Goal: Browse casually

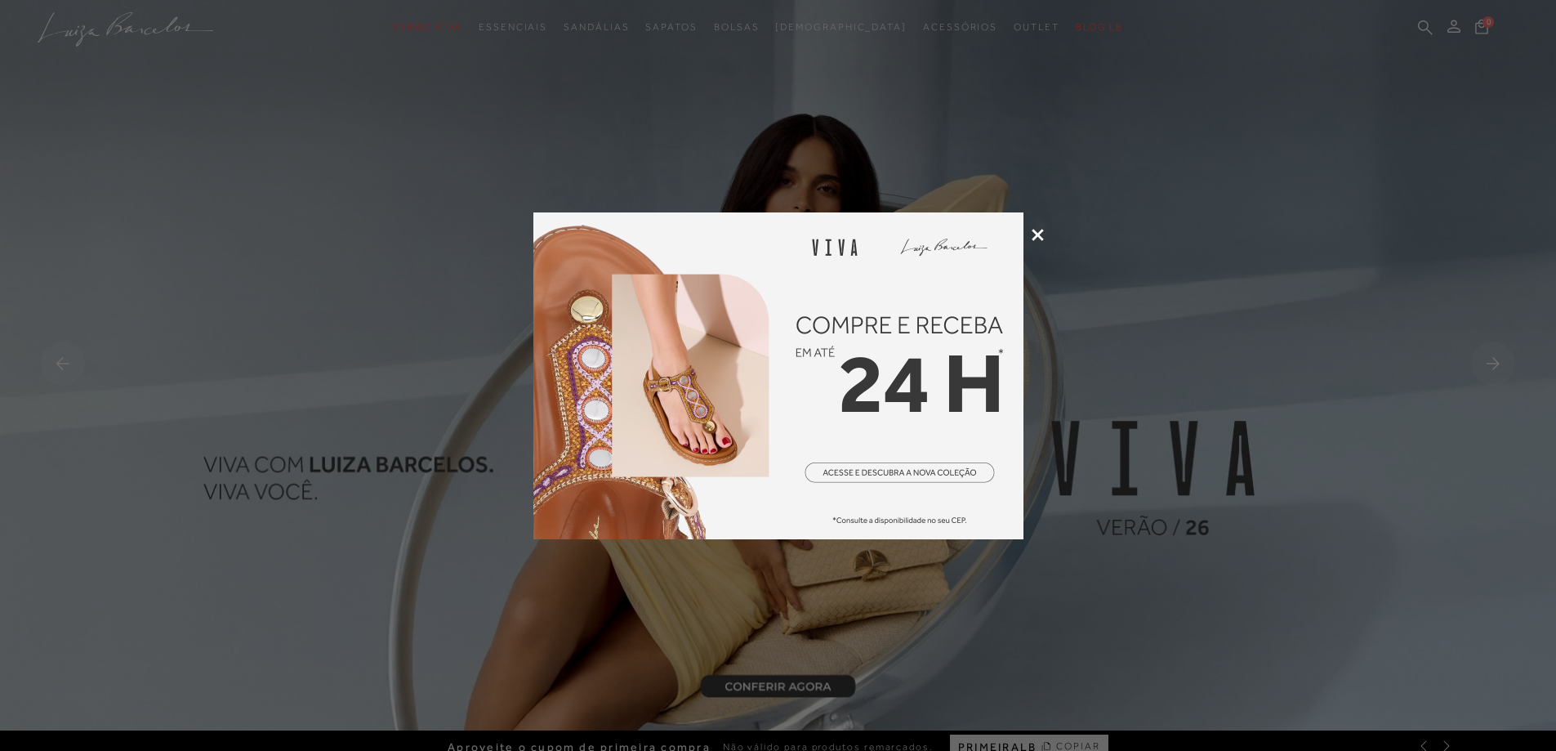
click at [1039, 227] on div at bounding box center [778, 375] width 1556 height 751
click at [1039, 231] on icon at bounding box center [1038, 235] width 12 height 12
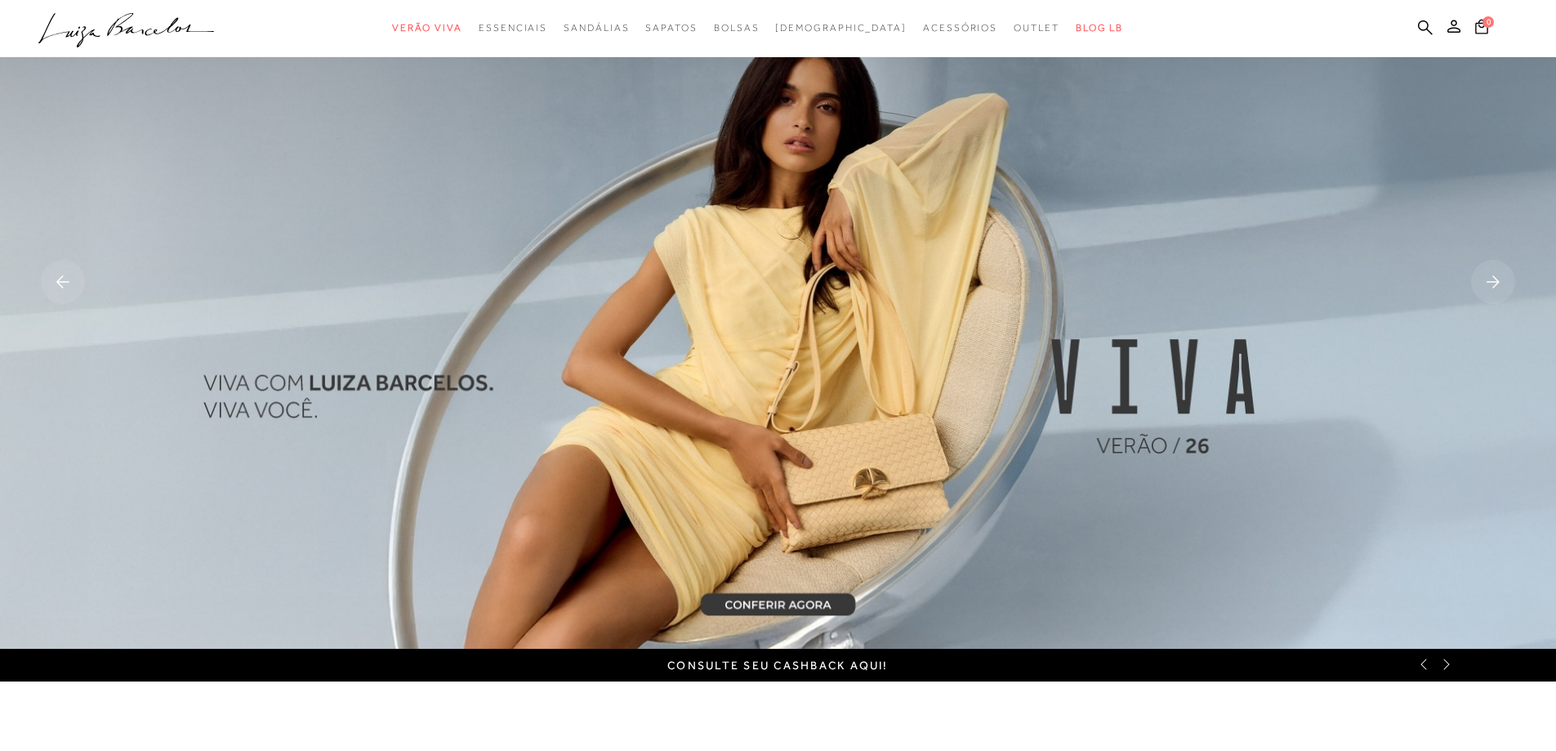
click at [1497, 279] on rect at bounding box center [1493, 282] width 44 height 44
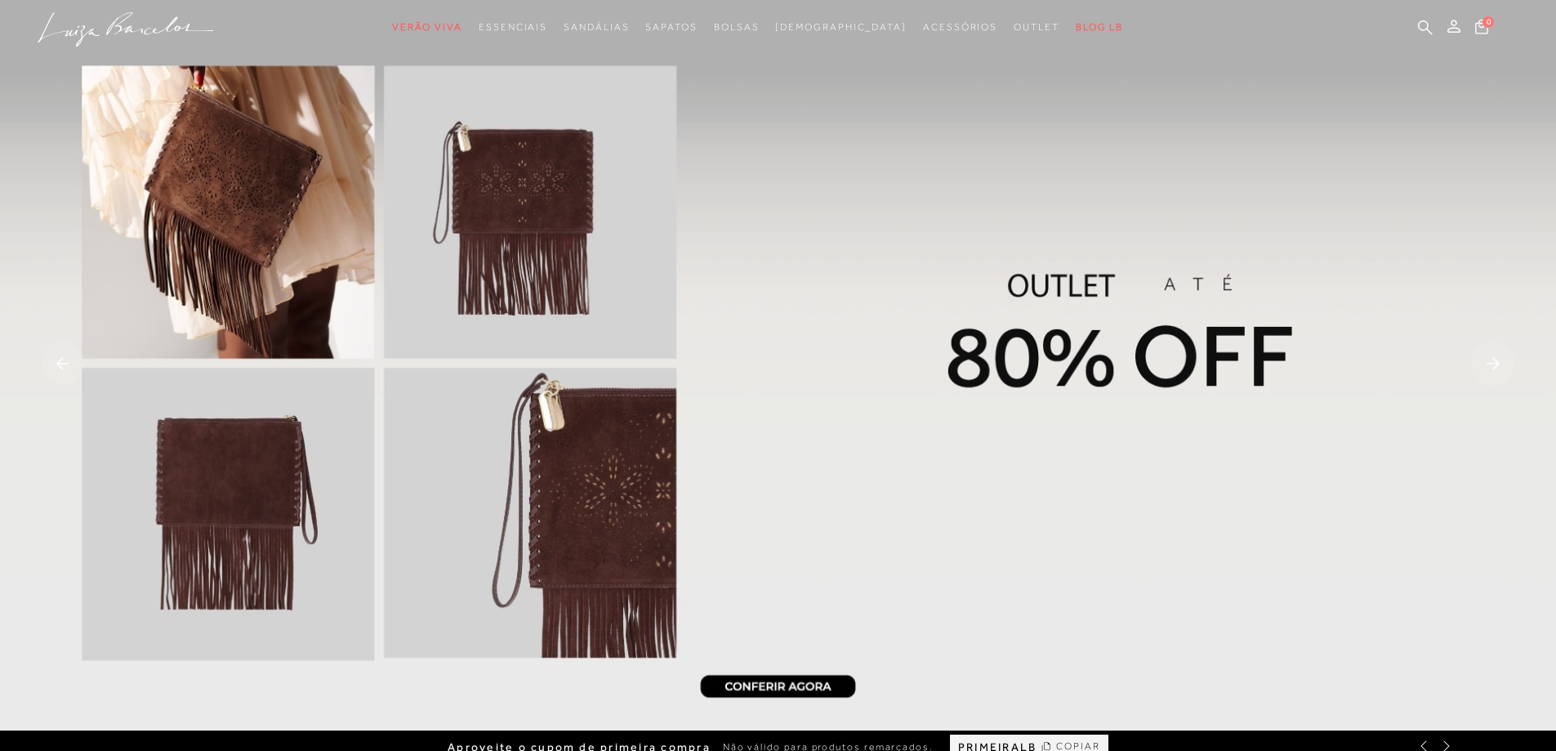
click at [1498, 359] on rect at bounding box center [1493, 363] width 44 height 44
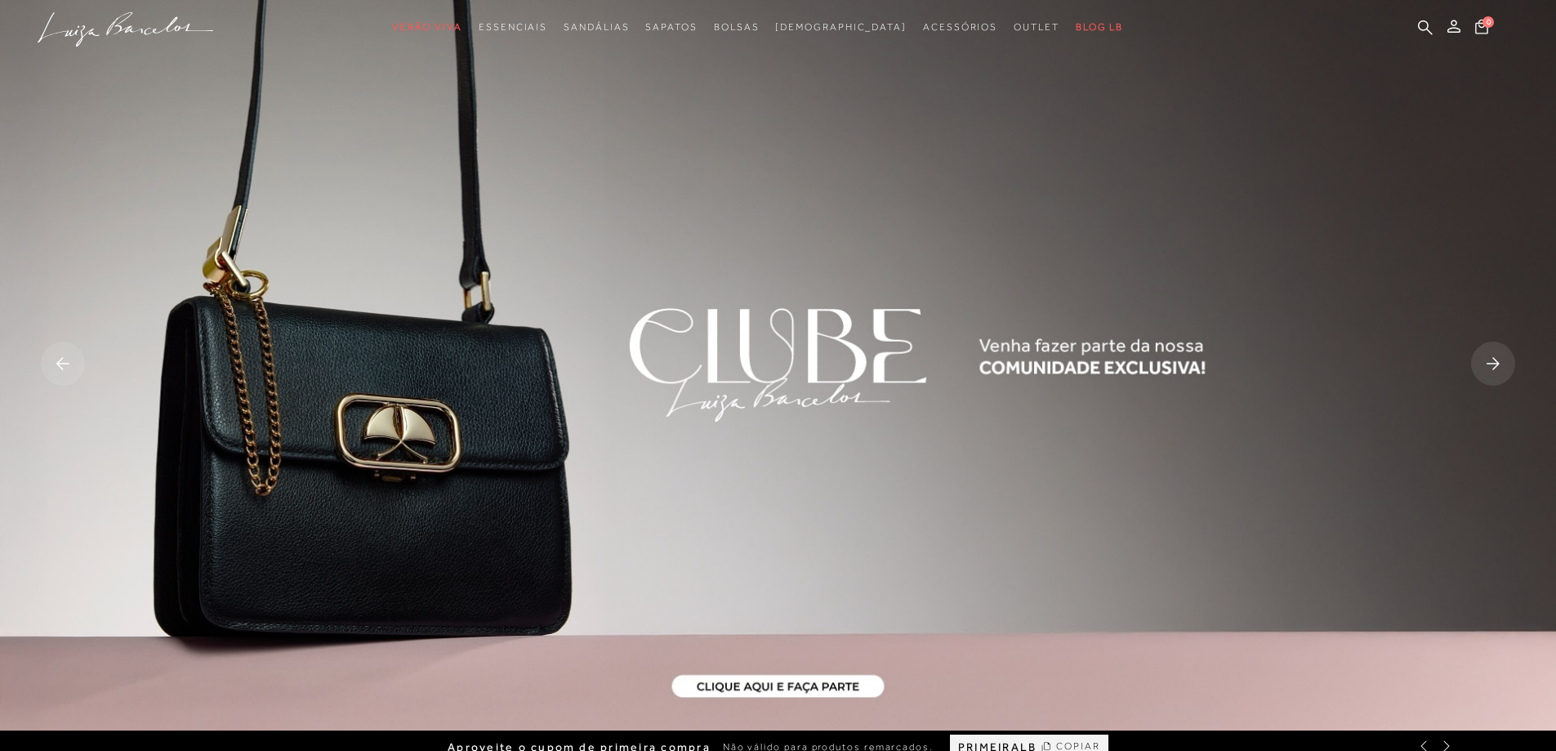
click at [1498, 359] on rect at bounding box center [1493, 363] width 44 height 44
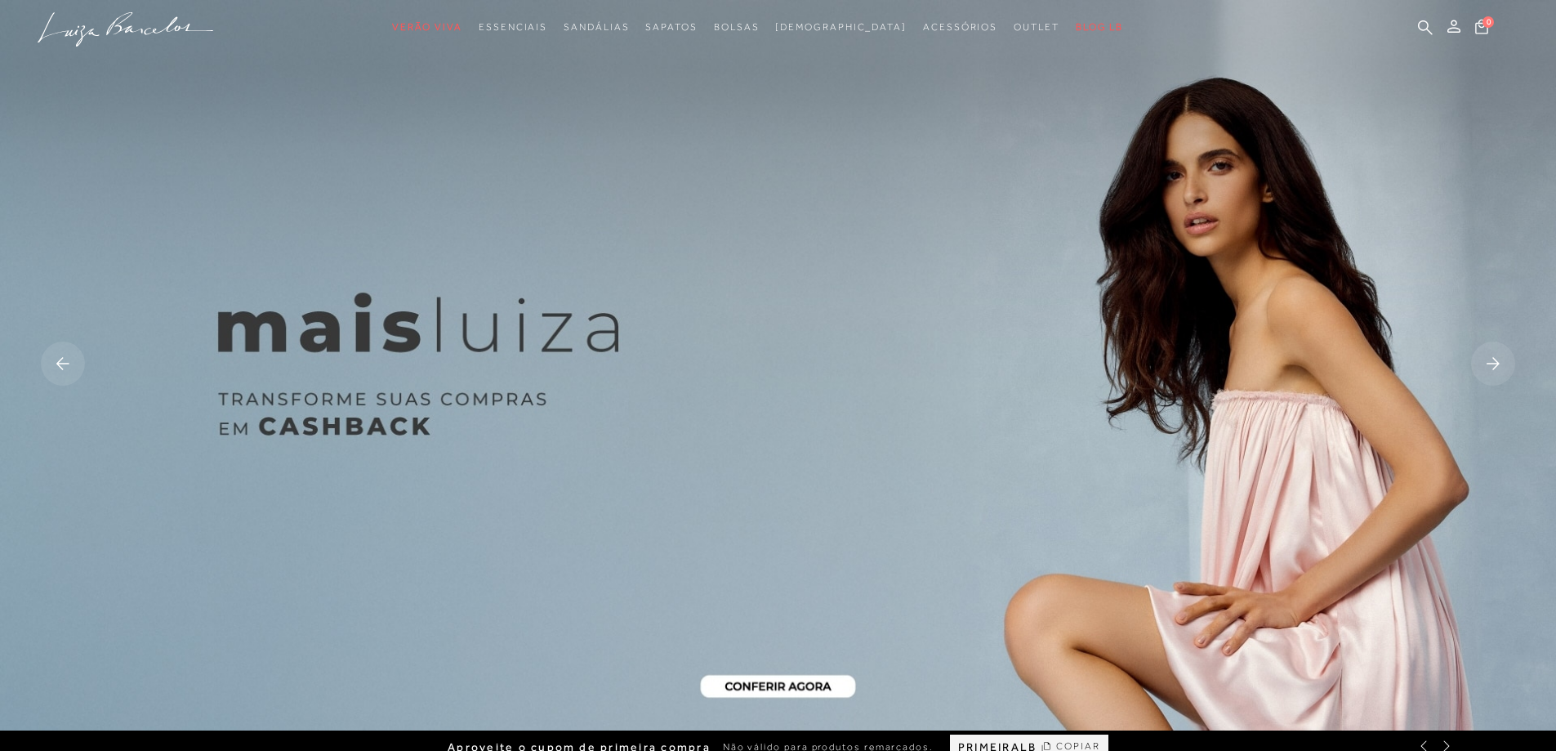
click at [1498, 359] on rect at bounding box center [1493, 363] width 44 height 44
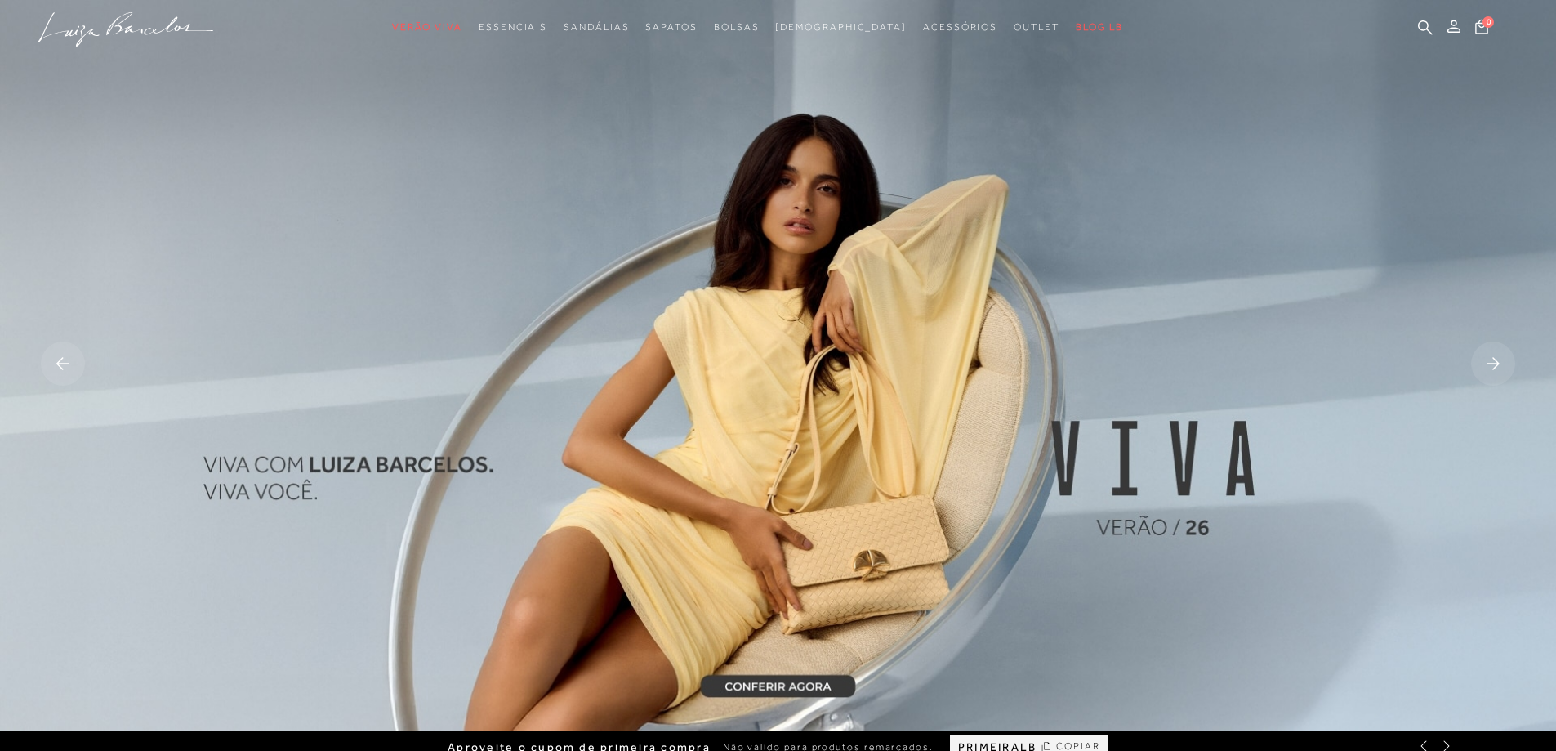
click at [1498, 359] on rect at bounding box center [1493, 363] width 44 height 44
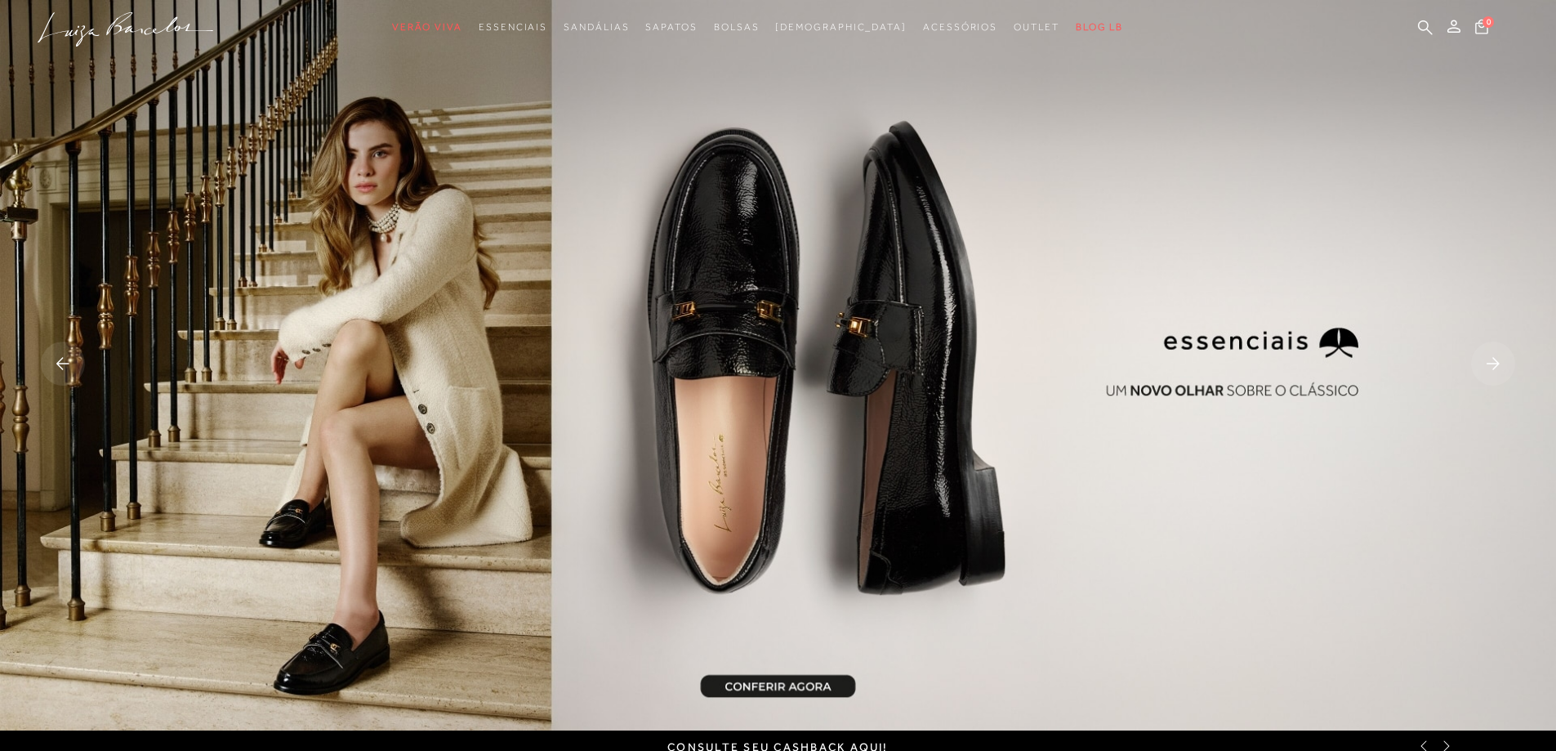
click at [1498, 359] on rect at bounding box center [1493, 363] width 44 height 44
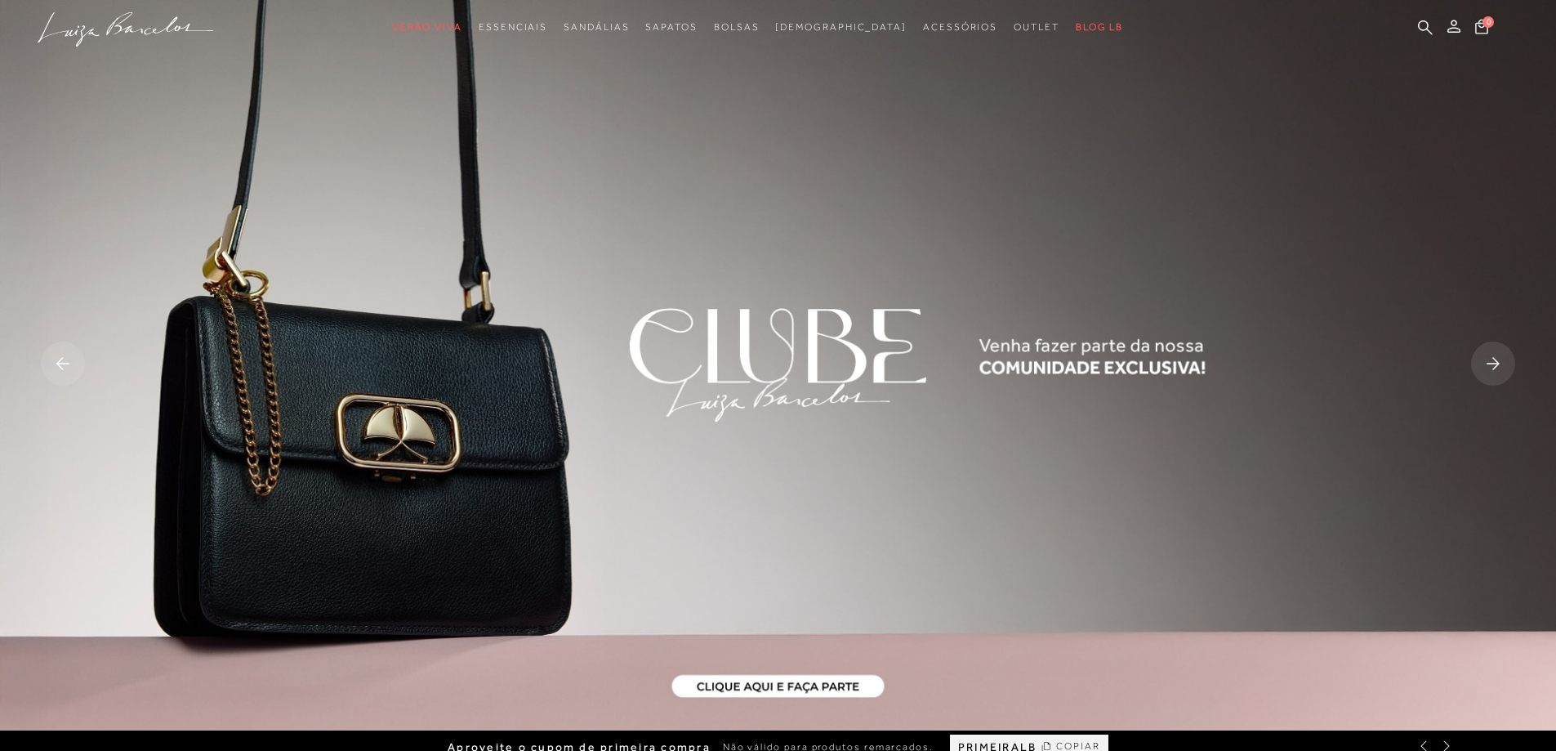
click at [62, 362] on rect at bounding box center [63, 363] width 44 height 44
